Goal: Task Accomplishment & Management: Complete application form

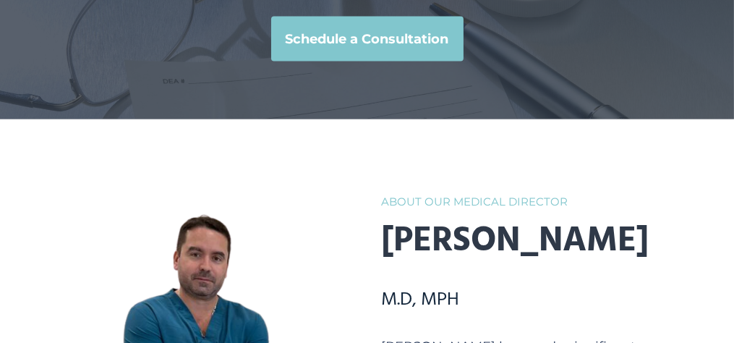
scroll to position [2315, 0]
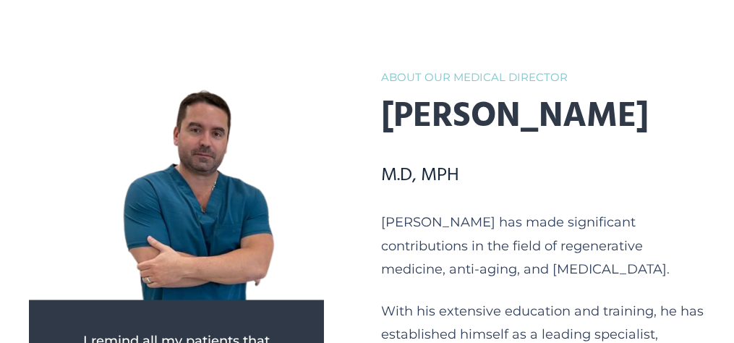
drag, startPoint x: 332, startPoint y: 177, endPoint x: 281, endPoint y: 200, distance: 56.3
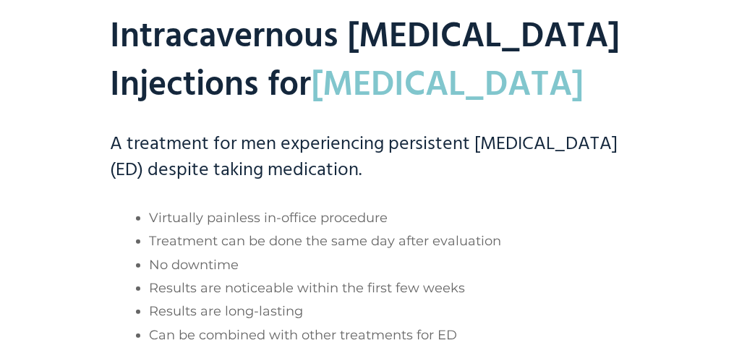
scroll to position [362, 0]
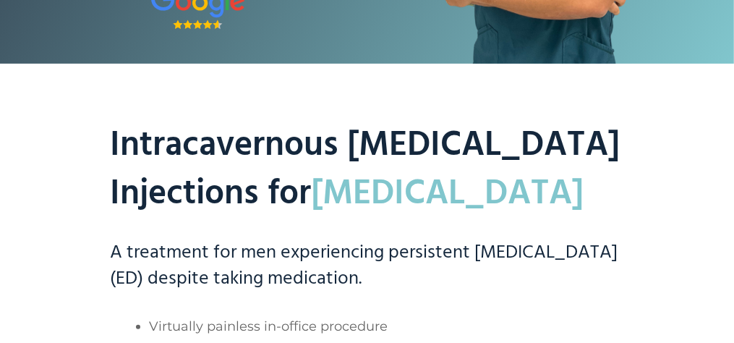
type input "[PERSON_NAME]"
type input "[EMAIL_ADDRESS][DOMAIN_NAME]"
type input "9543366547"
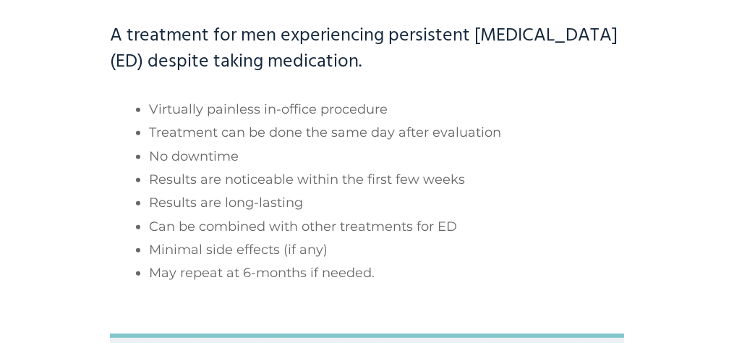
scroll to position [651, 0]
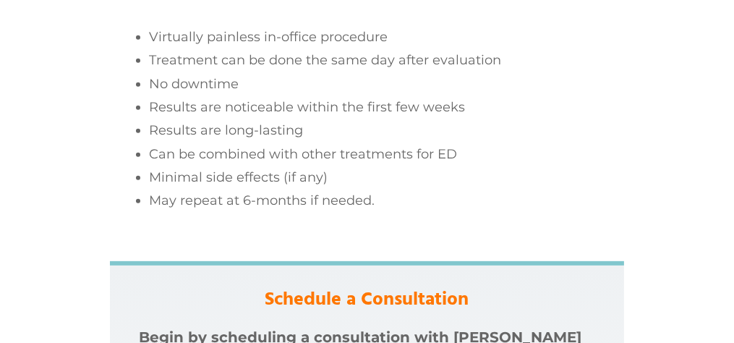
type input "70"
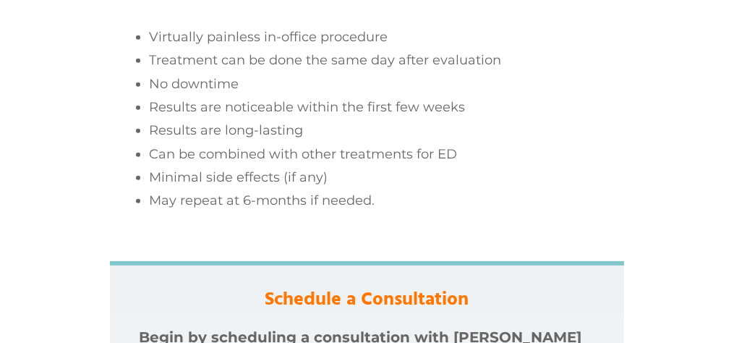
scroll to position [723, 0]
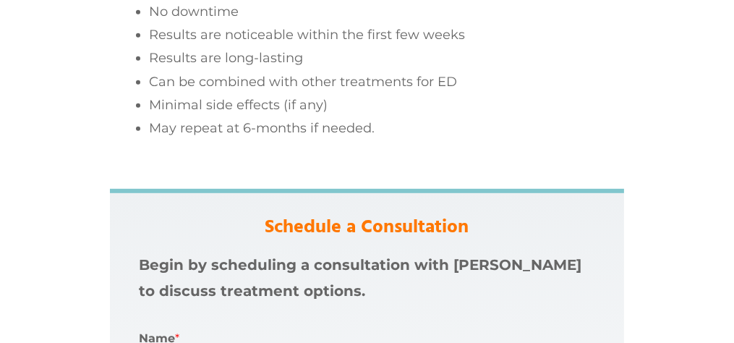
type textarea "I have tried the stimulation, doesnt work, I currently use tri mix but, need 80…"
radio input "true"
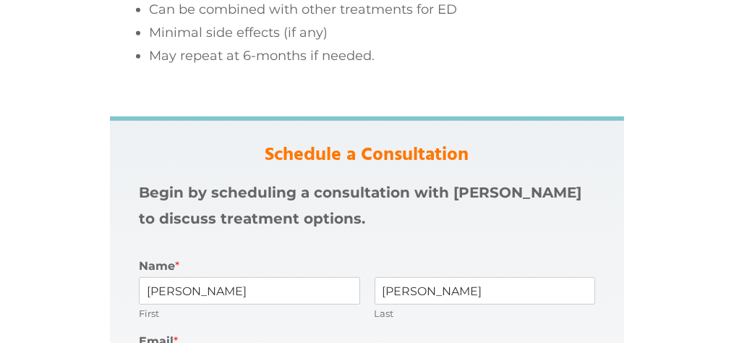
type textarea "I have tried the stimulation, doesnt work, I currently use tri mix but, need 80…"
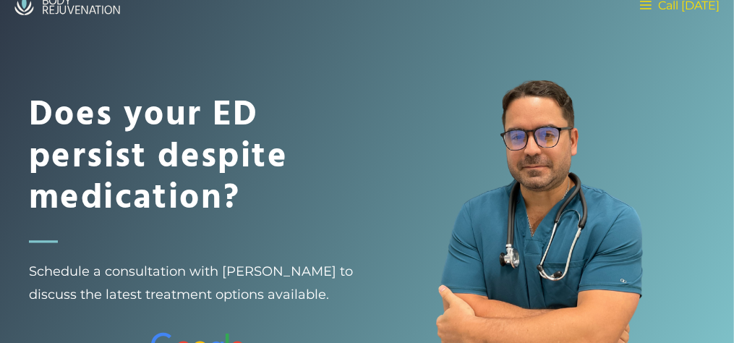
scroll to position [0, 0]
